Goal: Browse casually: Explore the website without a specific task or goal

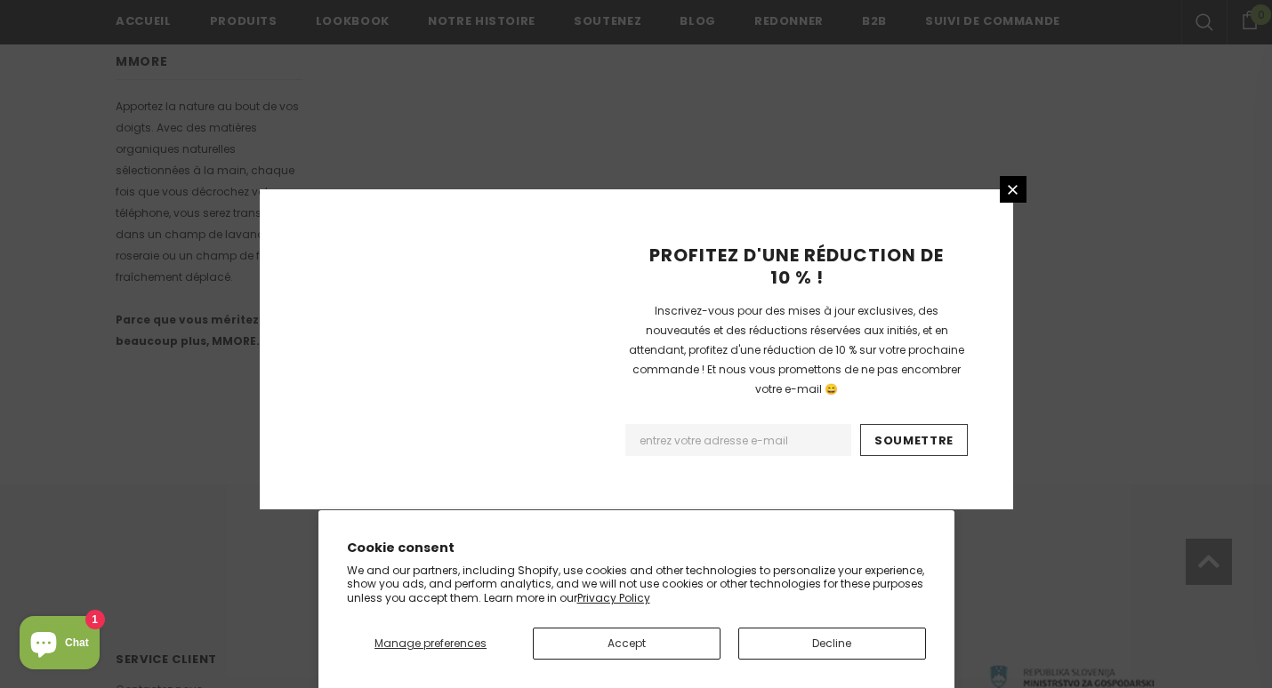
scroll to position [1178, 0]
